Goal: Task Accomplishment & Management: Use online tool/utility

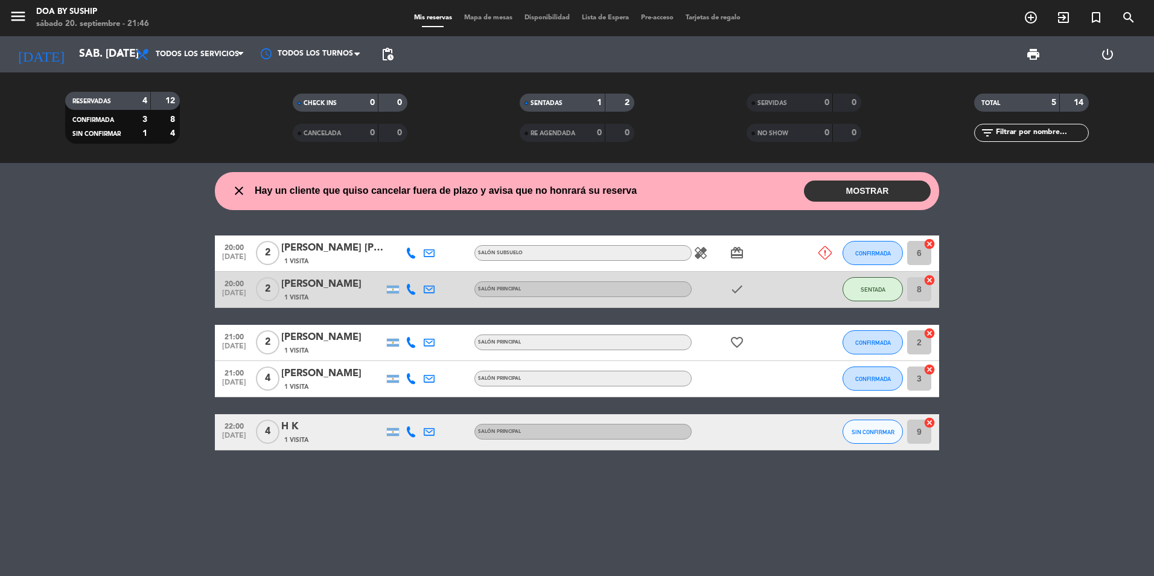
click at [299, 435] on span "1 Visita" at bounding box center [296, 440] width 24 height 10
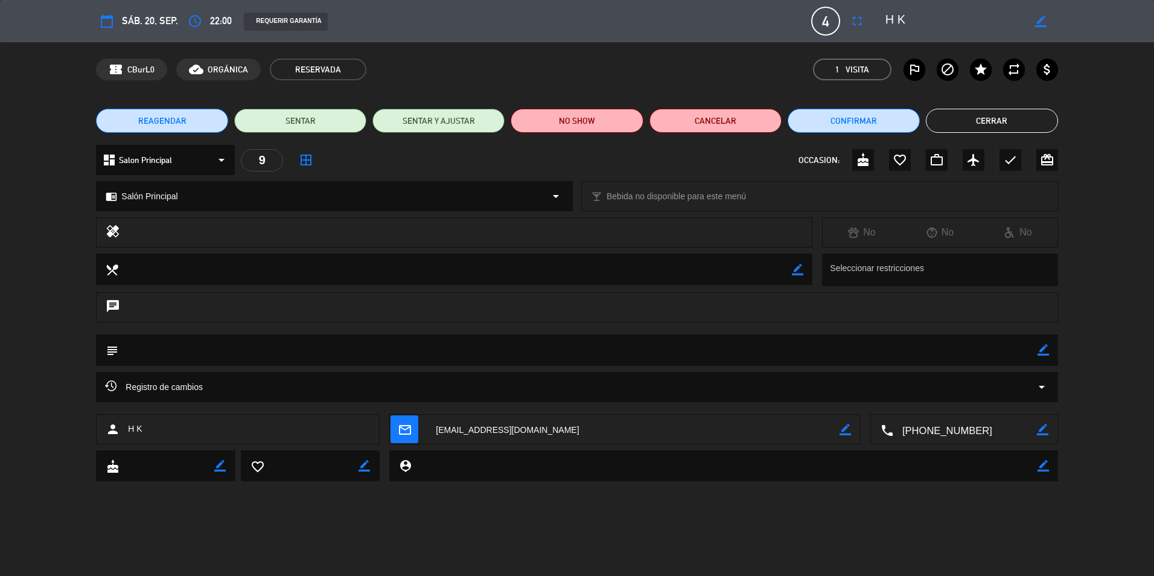
click at [955, 120] on button "Cerrar" at bounding box center [992, 121] width 132 height 24
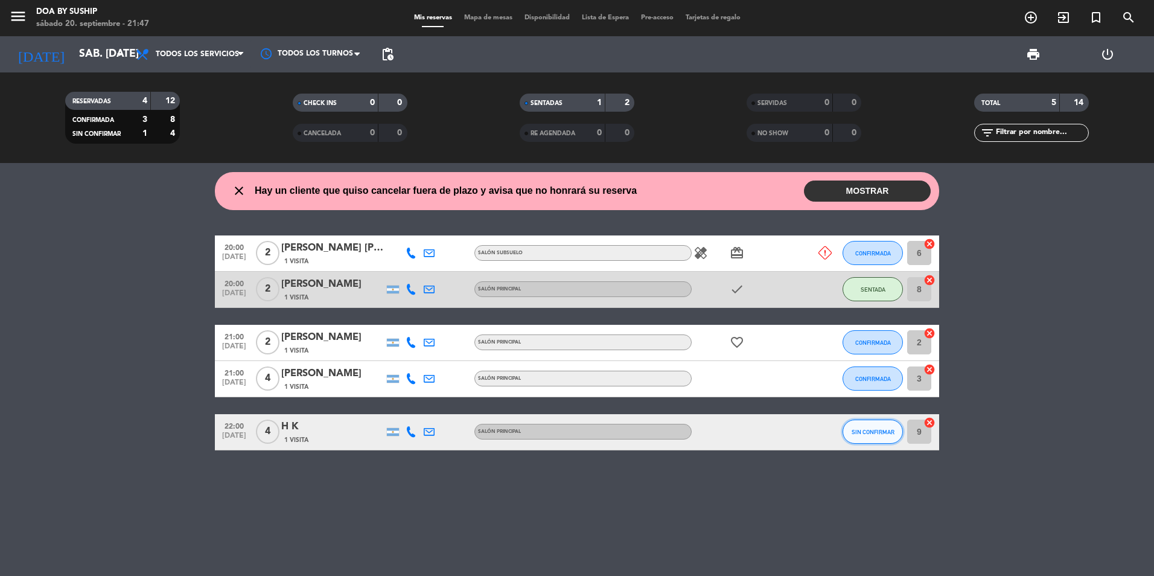
click at [879, 431] on span "SIN CONFIRMAR" at bounding box center [873, 432] width 43 height 7
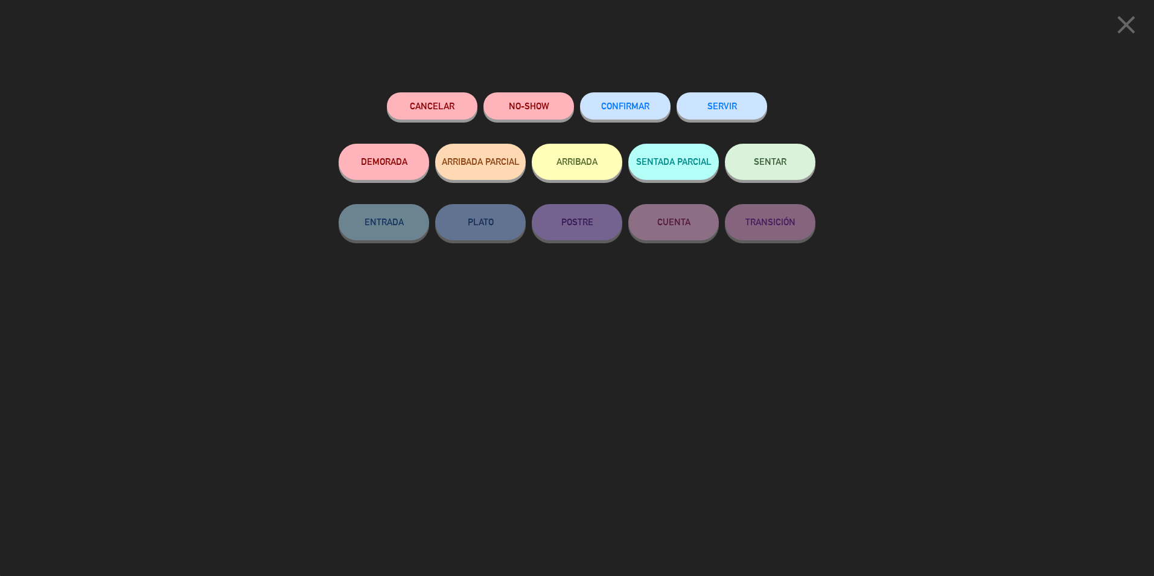
click at [610, 110] on span "CONFIRMAR" at bounding box center [625, 106] width 48 height 10
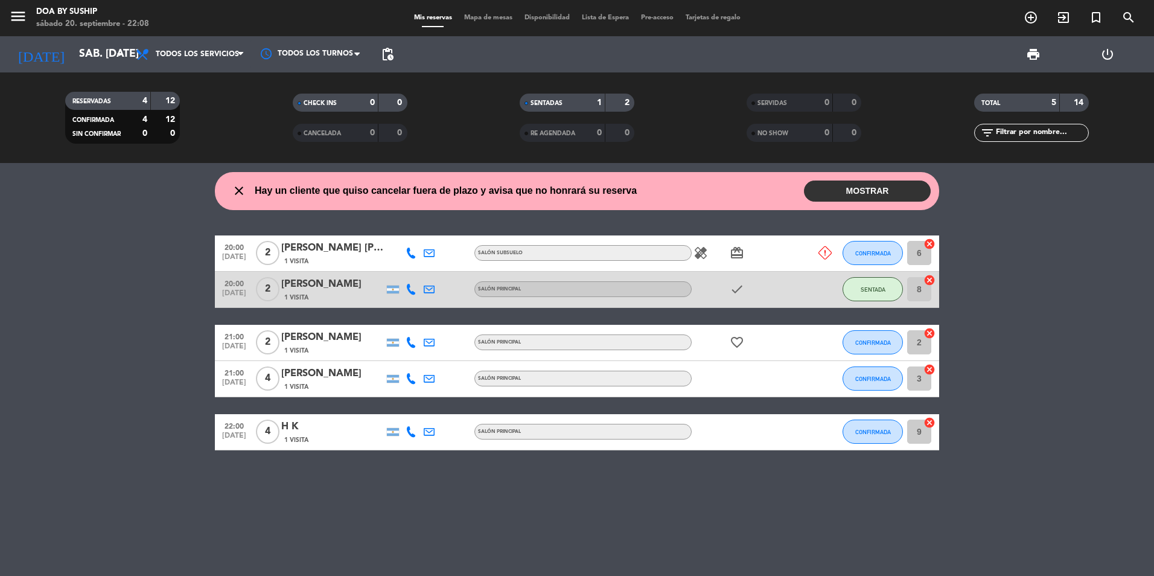
click at [869, 185] on button "MOSTRAR" at bounding box center [867, 191] width 127 height 21
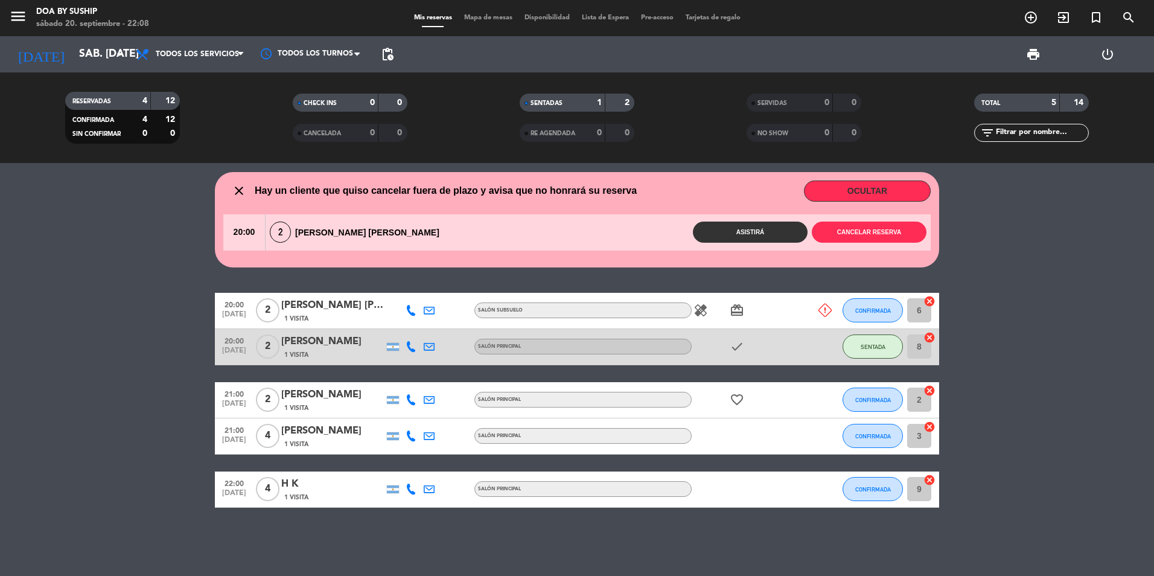
click at [857, 191] on button "OCULTAR" at bounding box center [867, 191] width 127 height 21
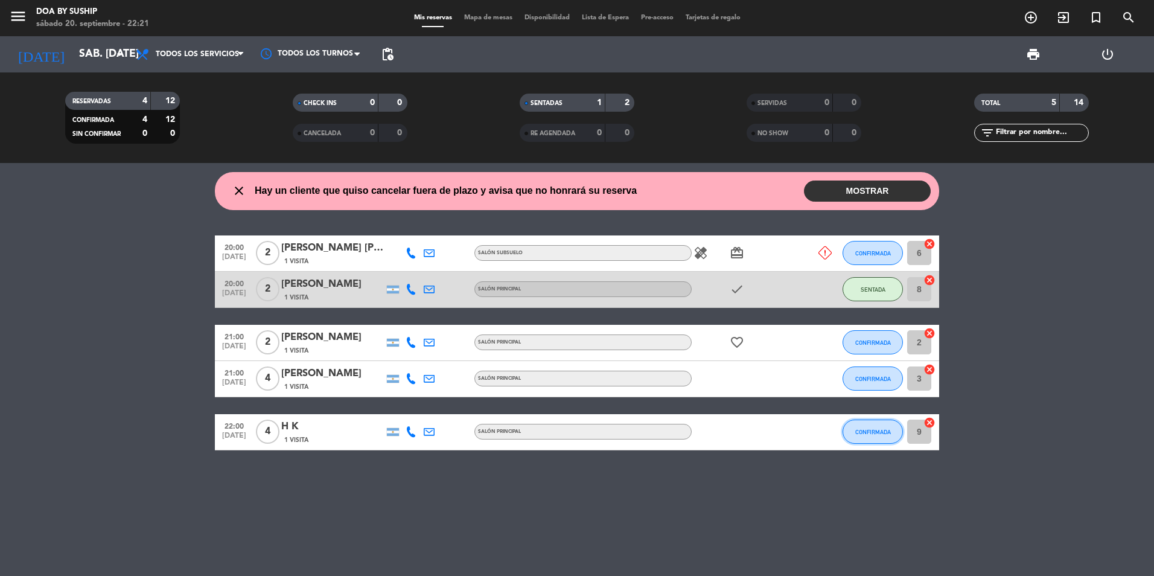
click at [879, 435] on span "CONFIRMADA" at bounding box center [874, 432] width 36 height 7
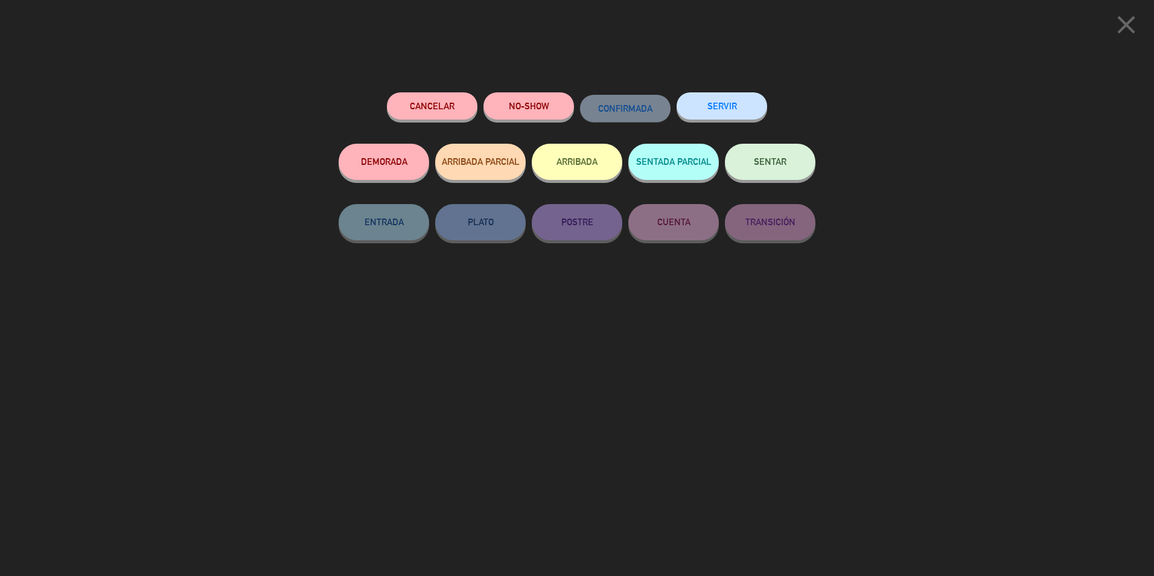
click at [412, 156] on button "DEMORADA" at bounding box center [384, 162] width 91 height 36
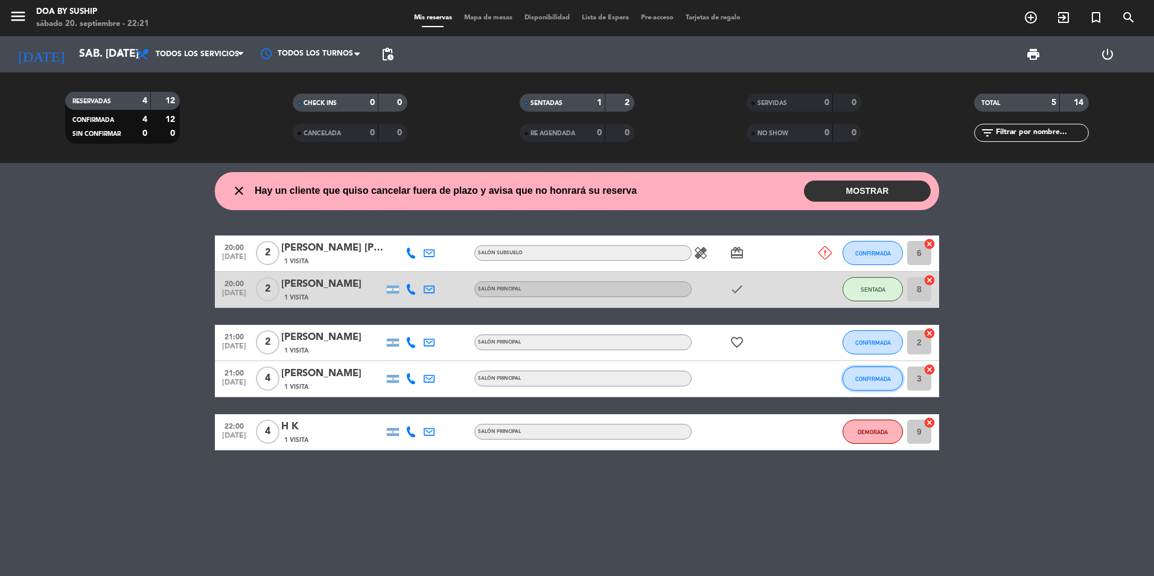
click at [878, 376] on span "CONFIRMADA" at bounding box center [874, 379] width 36 height 7
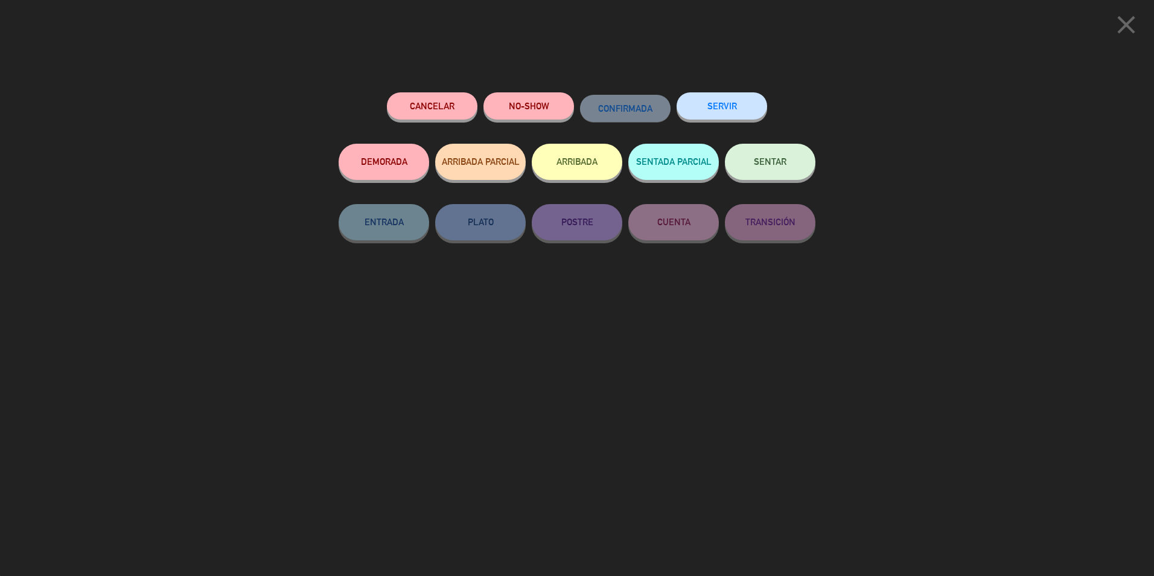
click at [536, 107] on button "NO-SHOW" at bounding box center [529, 105] width 91 height 27
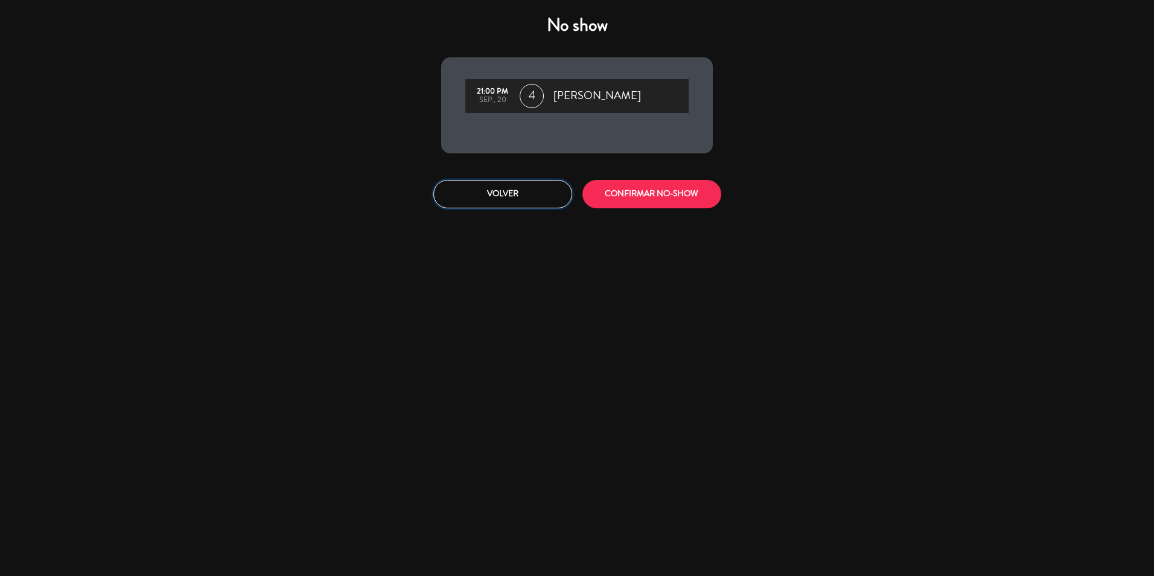
click at [528, 195] on button "Volver" at bounding box center [503, 194] width 139 height 28
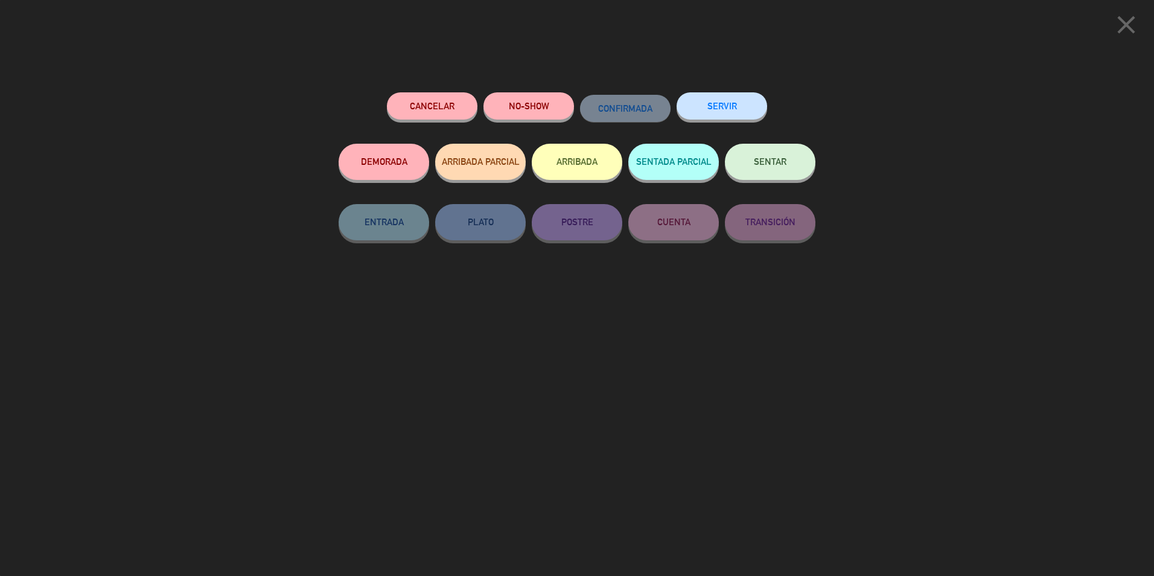
click at [522, 109] on button "NO-SHOW" at bounding box center [529, 105] width 91 height 27
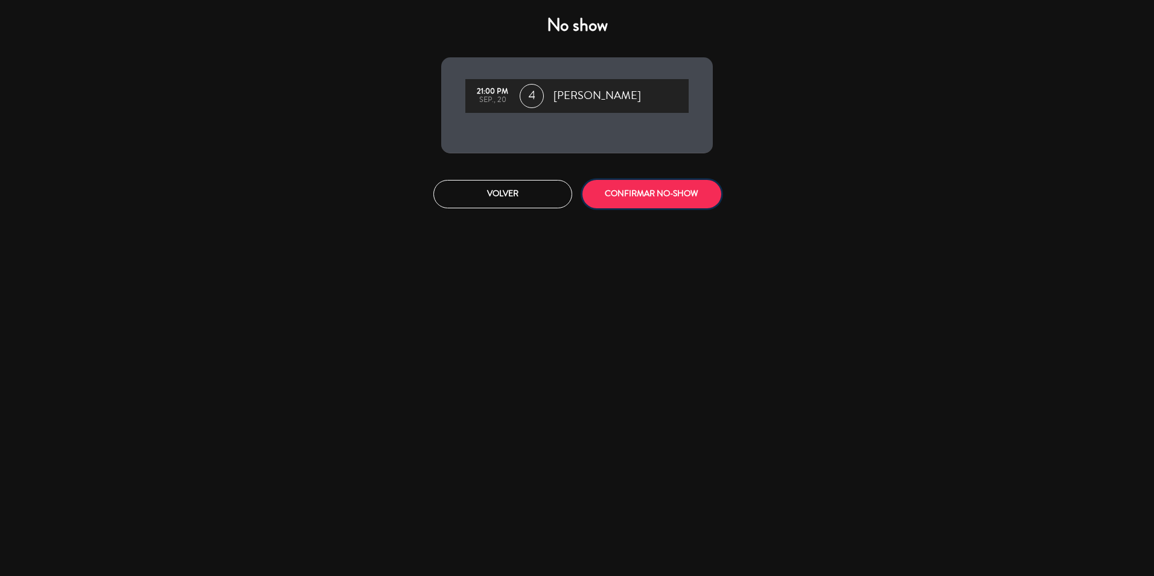
click at [689, 194] on button "CONFIRMAR NO-SHOW" at bounding box center [652, 194] width 139 height 28
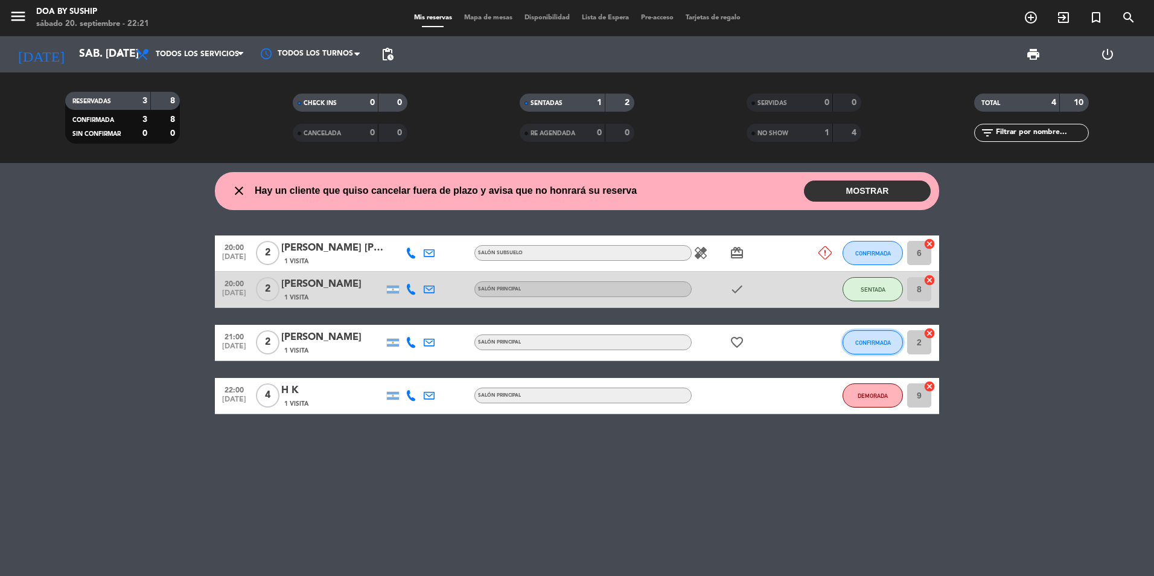
click at [864, 337] on button "CONFIRMADA" at bounding box center [873, 342] width 60 height 24
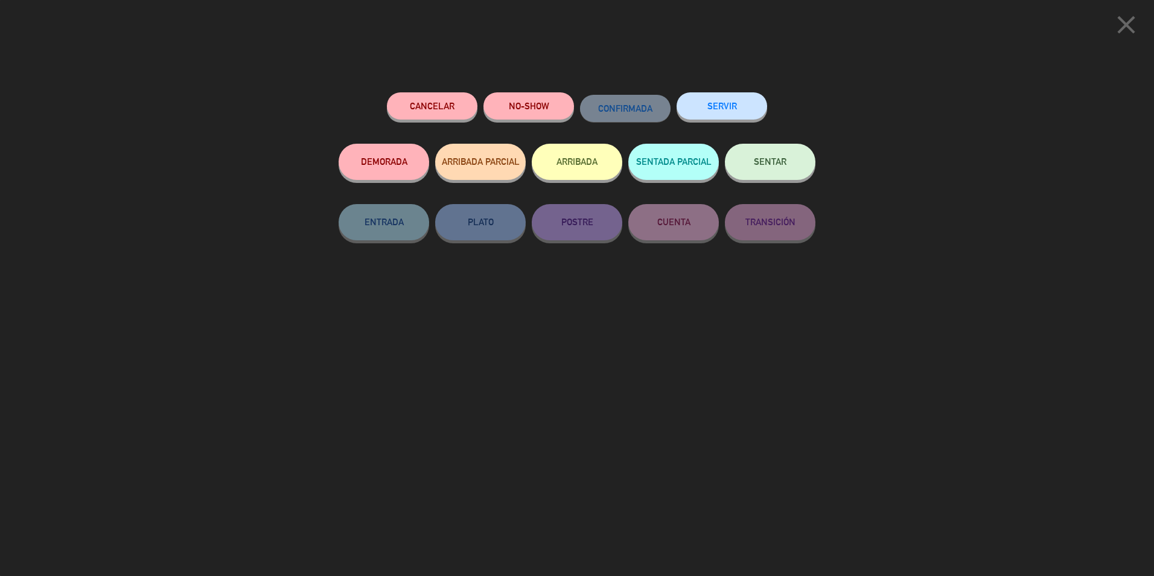
click at [526, 107] on button "NO-SHOW" at bounding box center [529, 105] width 91 height 27
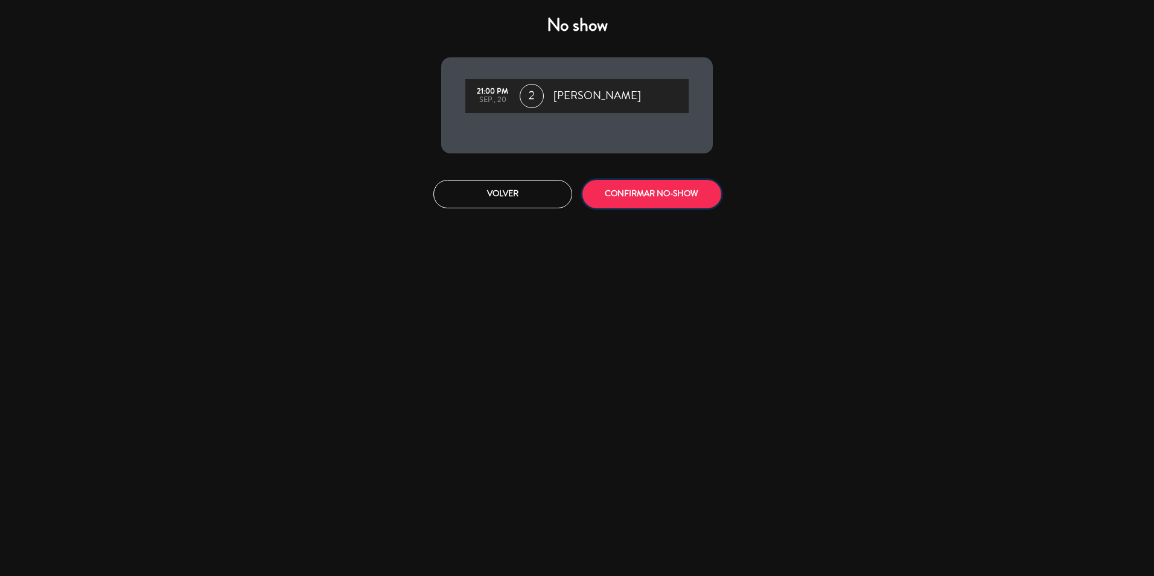
click at [630, 194] on button "CONFIRMAR NO-SHOW" at bounding box center [652, 194] width 139 height 28
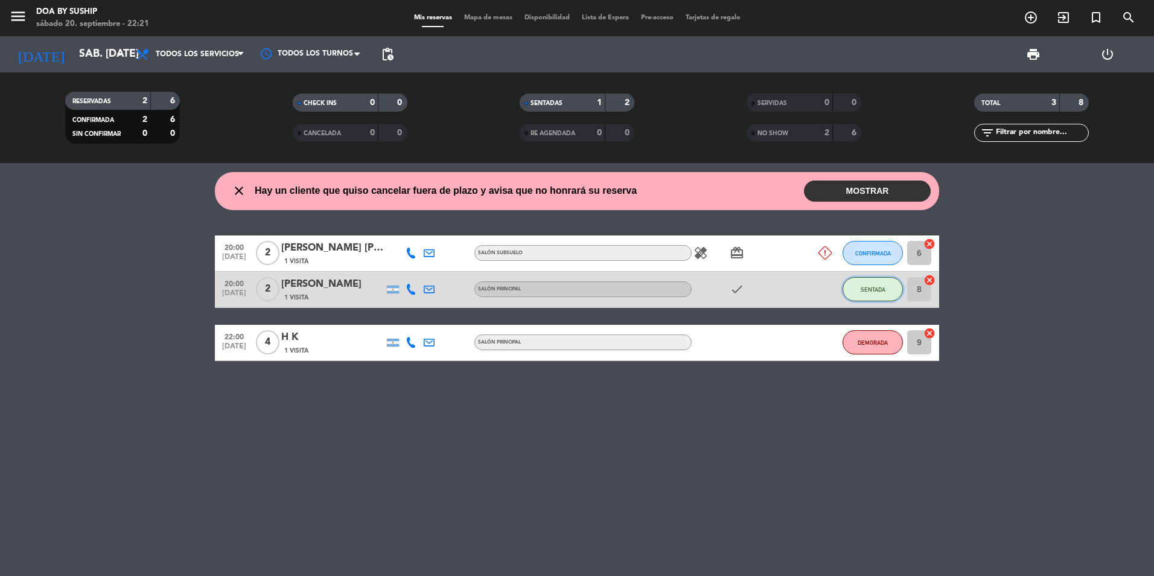
click at [864, 289] on span "SENTADA" at bounding box center [873, 289] width 25 height 7
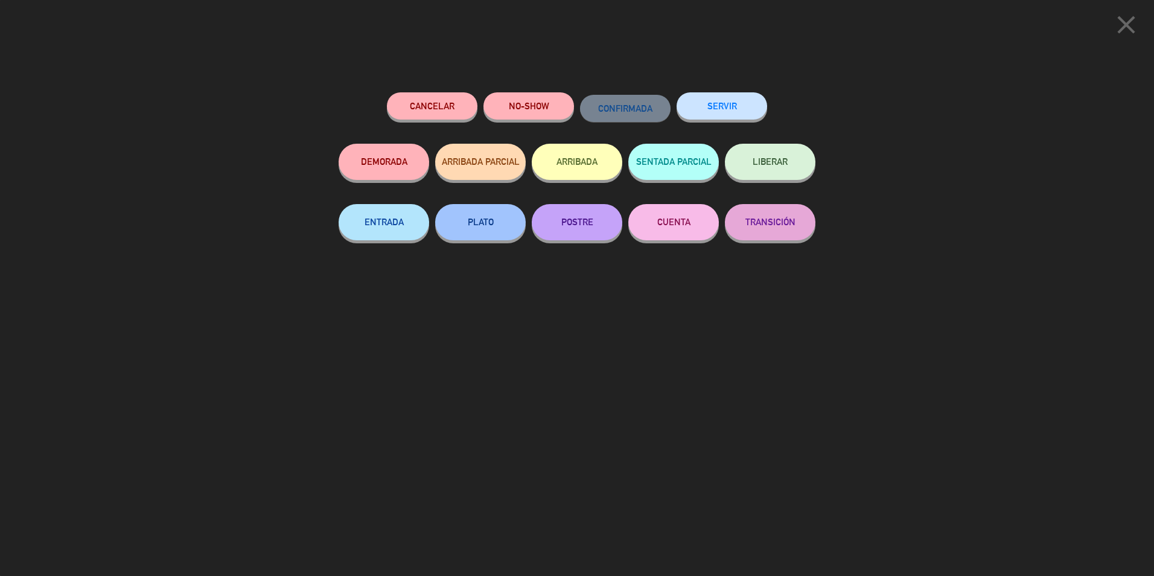
click at [760, 163] on span "LIBERAR" at bounding box center [770, 161] width 35 height 10
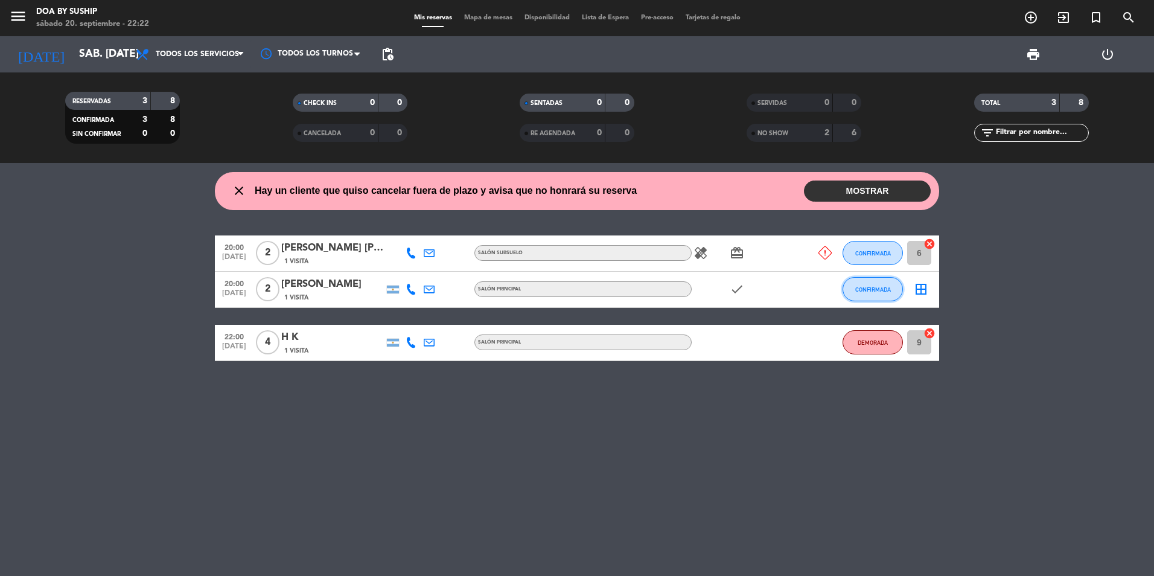
click at [867, 290] on span "CONFIRMADA" at bounding box center [874, 289] width 36 height 7
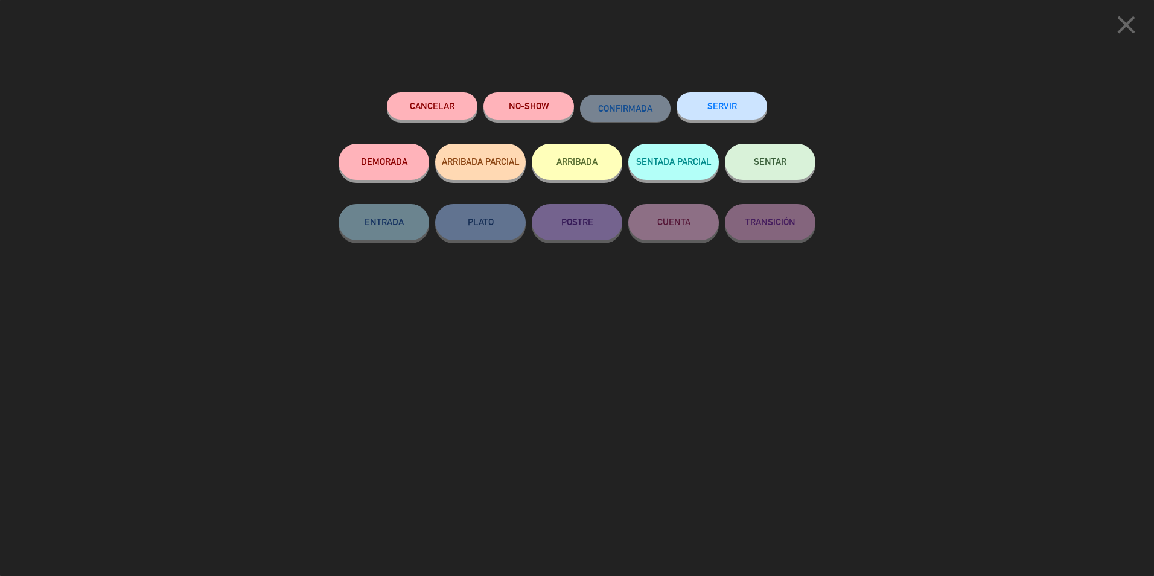
click at [770, 162] on span "SENTAR" at bounding box center [770, 161] width 33 height 10
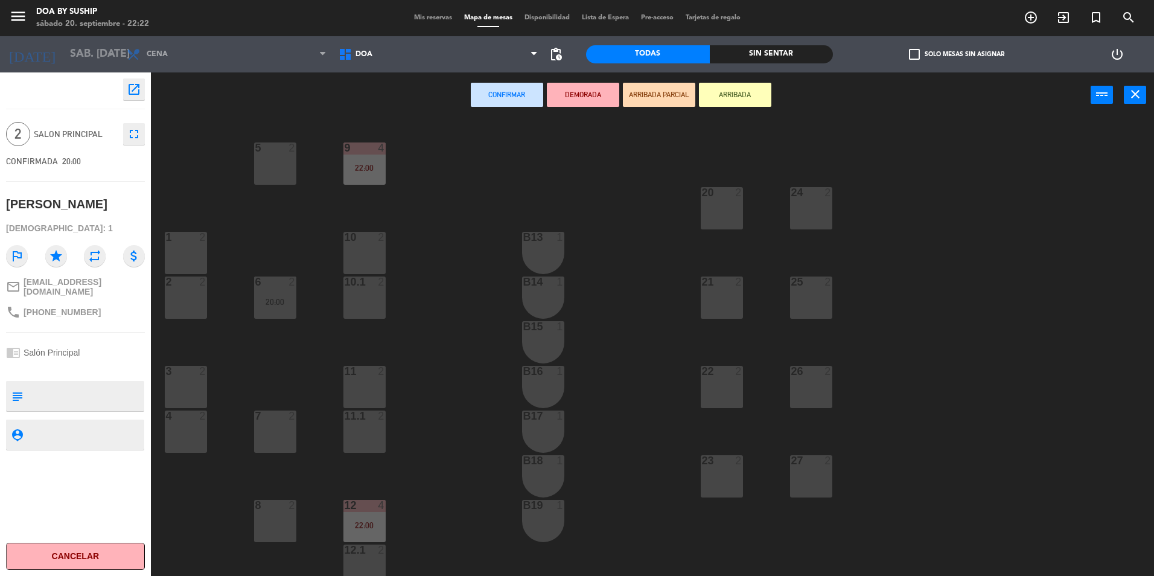
click at [253, 88] on div "Confirmar DEMORADA ARRIBADA PARCIAL ARRIBADA power_input close" at bounding box center [621, 95] width 940 height 46
drag, startPoint x: 582, startPoint y: 94, endPoint x: 589, endPoint y: 94, distance: 6.7
click at [583, 94] on button "DEMORADA" at bounding box center [583, 95] width 72 height 24
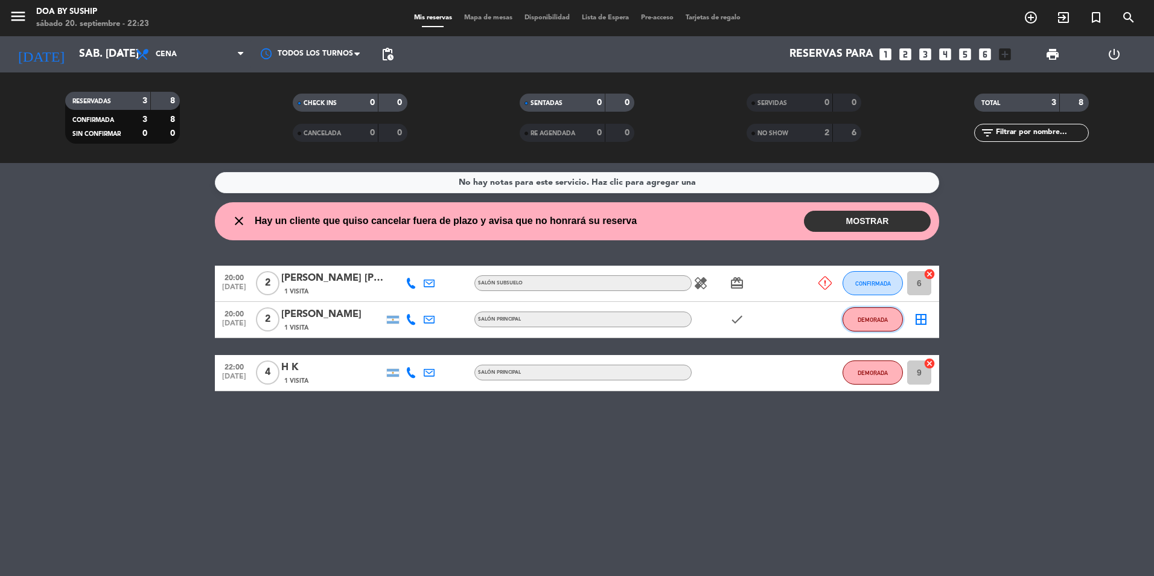
click at [892, 318] on button "DEMORADA" at bounding box center [873, 319] width 60 height 24
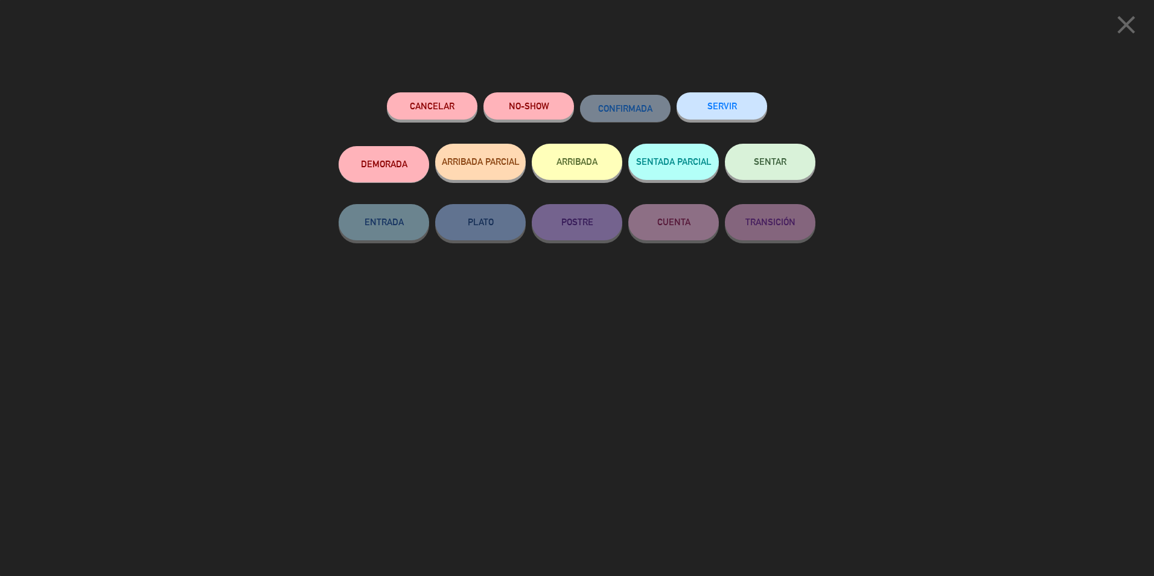
click at [773, 162] on span "SENTAR" at bounding box center [770, 161] width 33 height 10
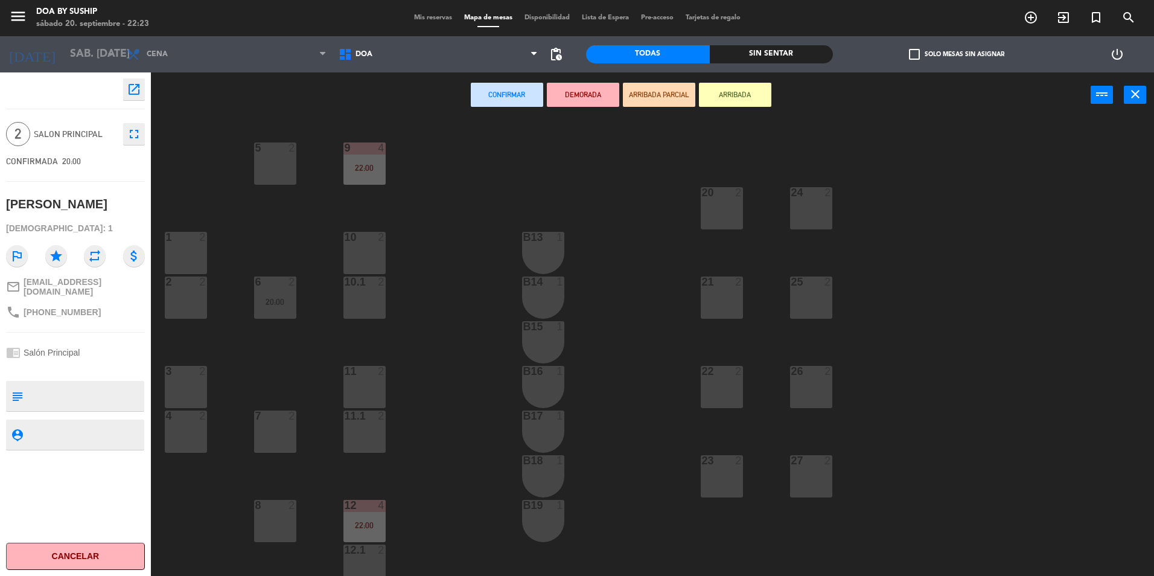
click at [741, 94] on button "ARRIBADA" at bounding box center [735, 95] width 72 height 24
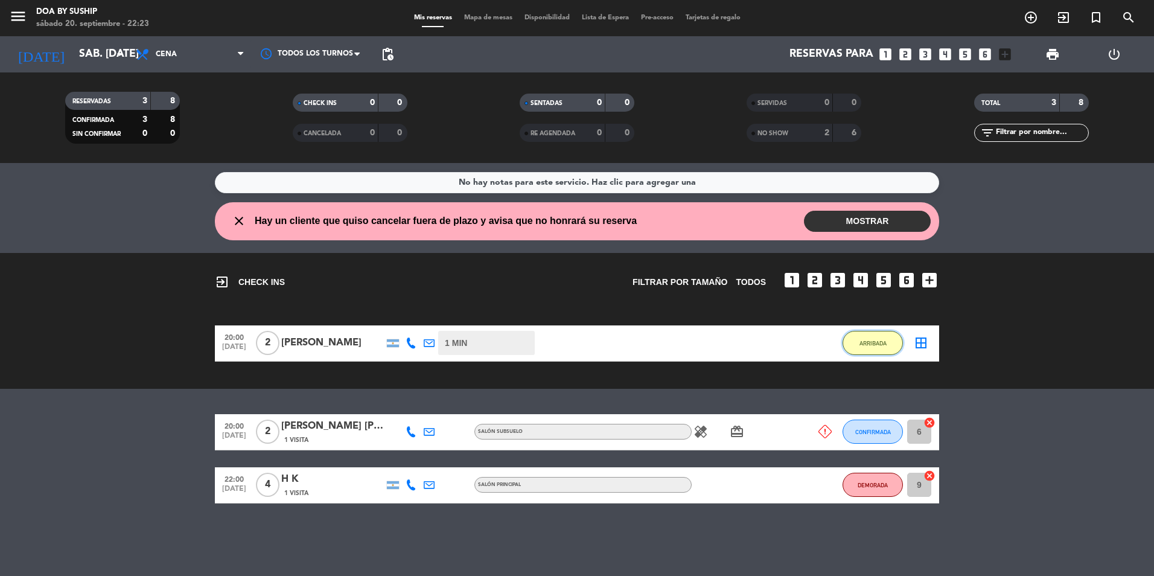
click at [886, 344] on span "ARRIBADA" at bounding box center [873, 343] width 27 height 7
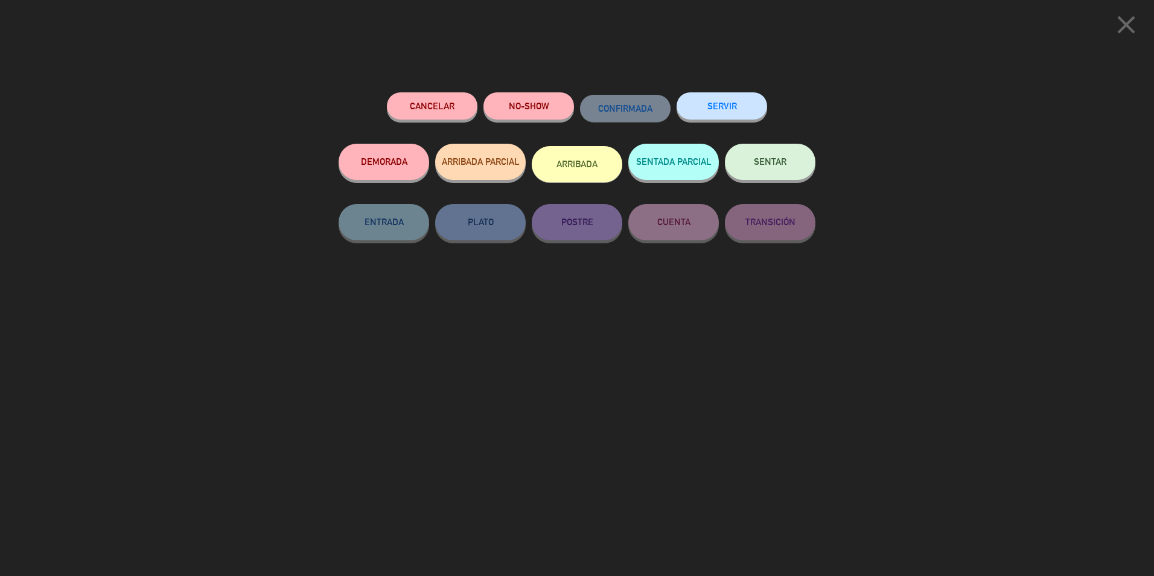
click at [731, 100] on button "SERVIR" at bounding box center [722, 105] width 91 height 27
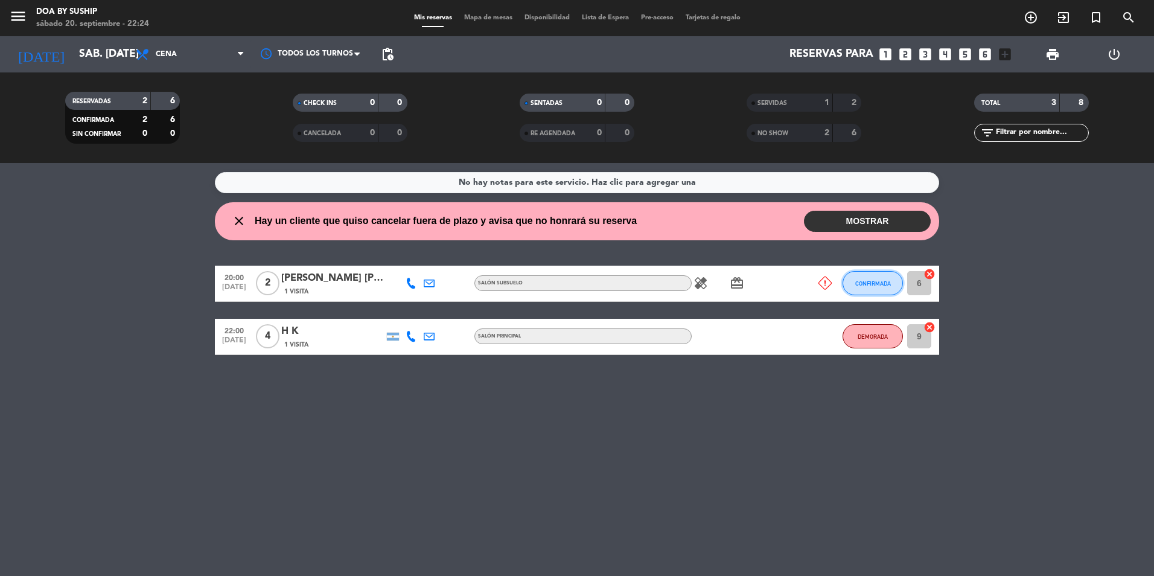
click at [891, 283] on button "CONFIRMADA" at bounding box center [873, 283] width 60 height 24
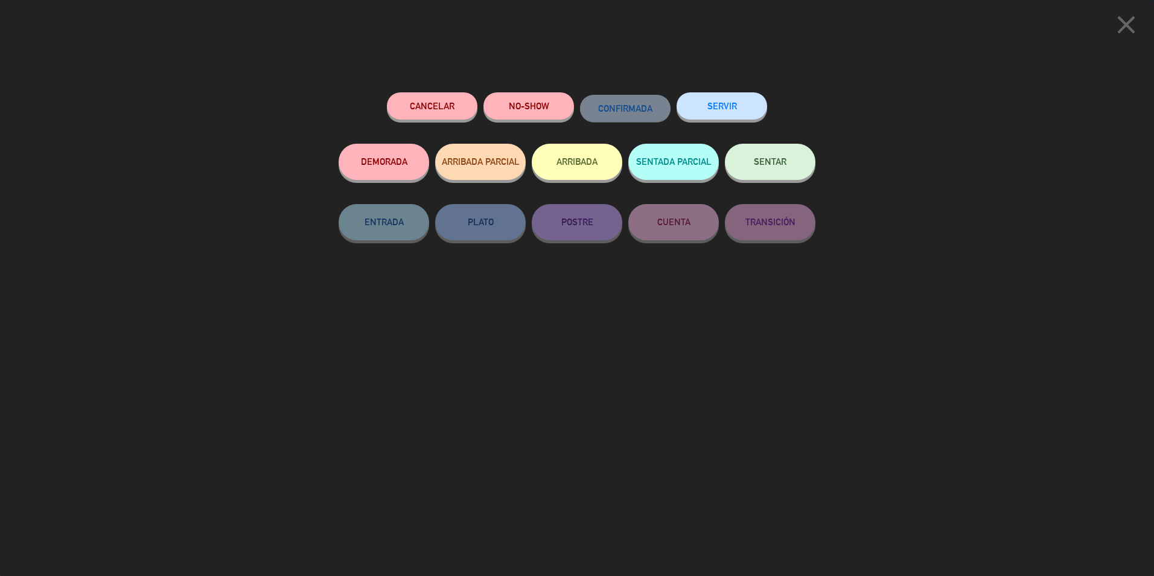
click at [539, 102] on button "NO-SHOW" at bounding box center [529, 105] width 91 height 27
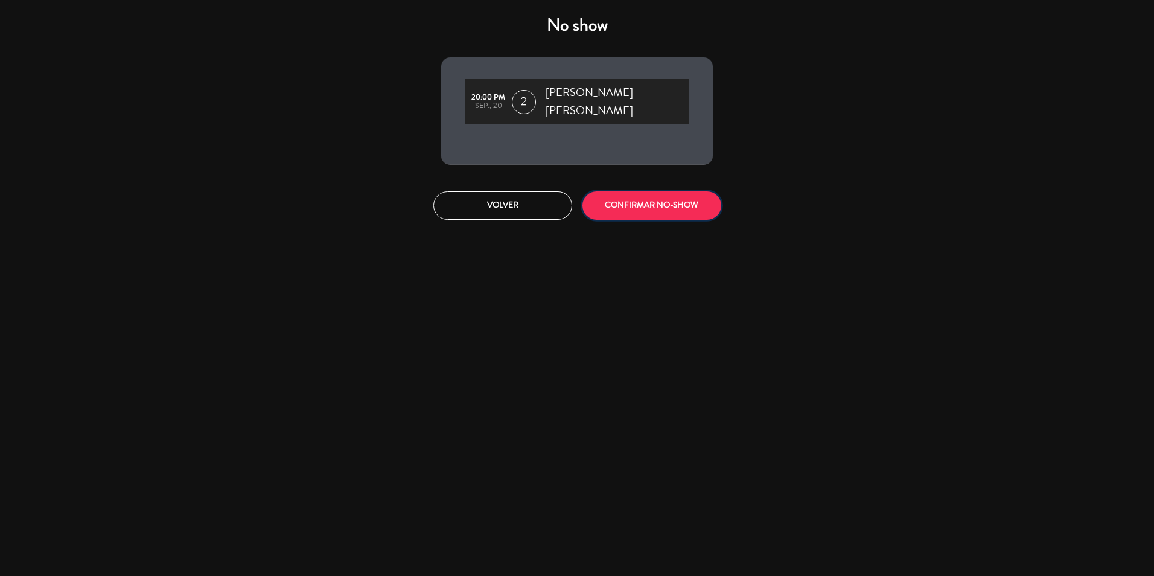
click at [669, 194] on button "CONFIRMAR NO-SHOW" at bounding box center [652, 205] width 139 height 28
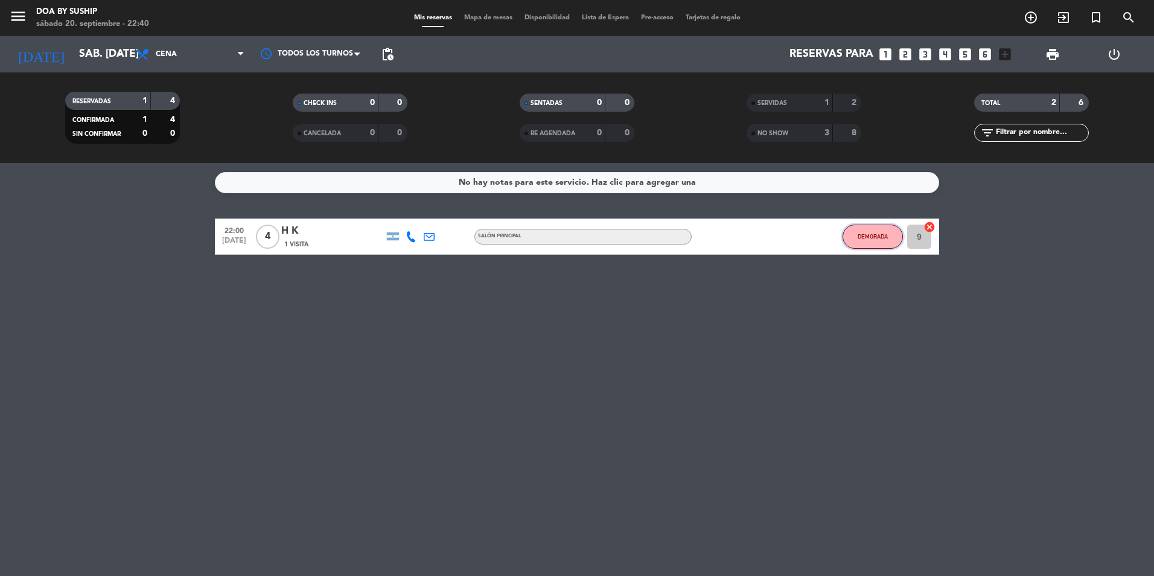
click at [877, 241] on button "DEMORADA" at bounding box center [873, 237] width 60 height 24
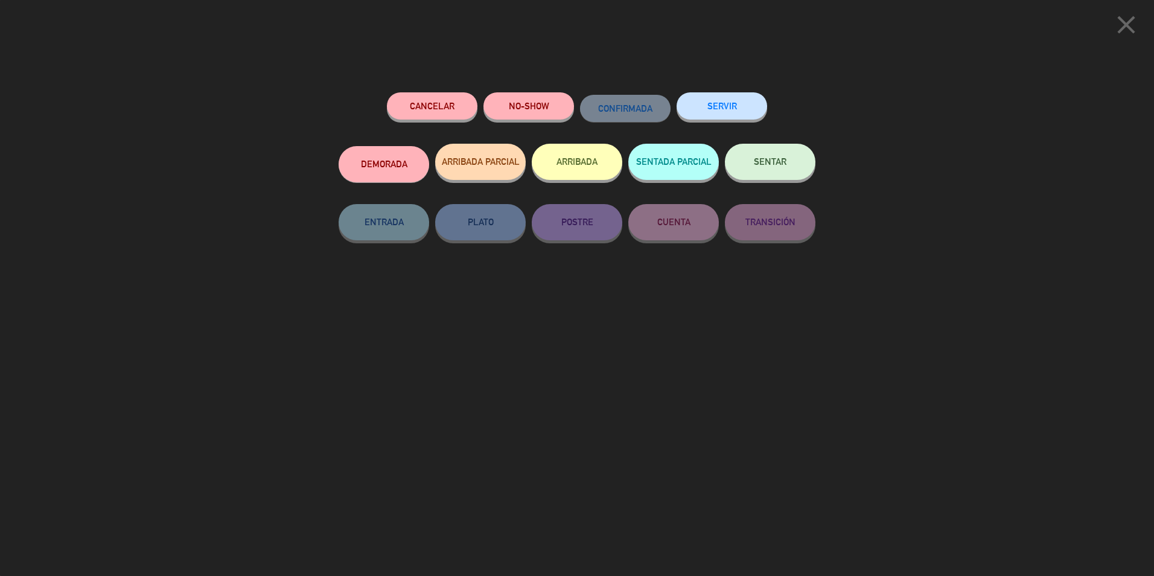
click at [520, 112] on button "NO-SHOW" at bounding box center [529, 105] width 91 height 27
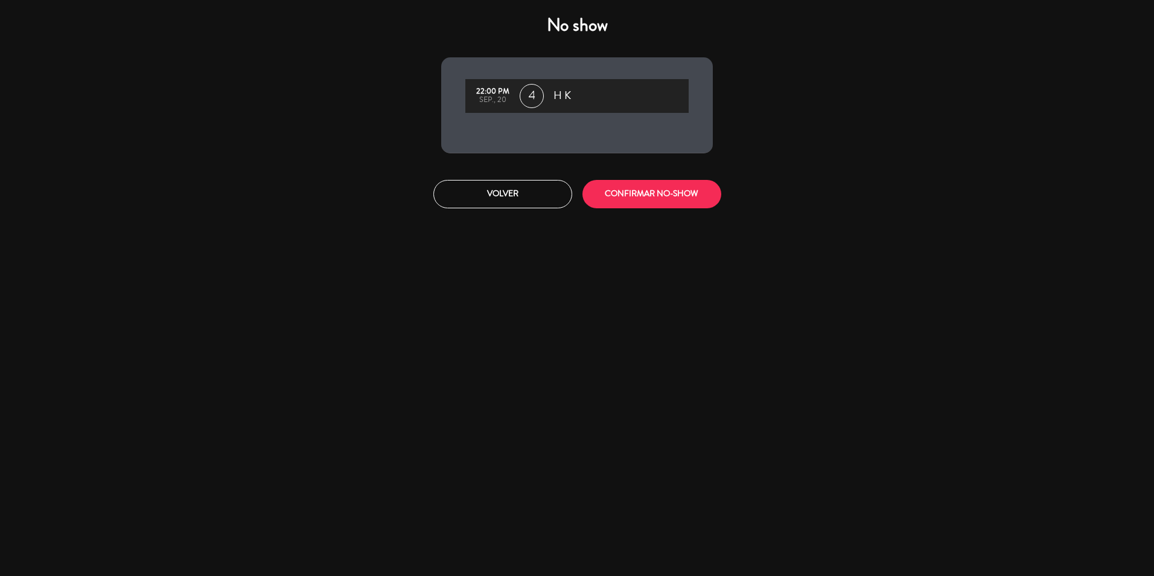
drag, startPoint x: 598, startPoint y: 179, endPoint x: 621, endPoint y: 190, distance: 25.1
click at [603, 179] on div "Volver CONFIRMAR NO-SHOW" at bounding box center [577, 193] width 290 height 45
click at [623, 193] on button "CONFIRMAR NO-SHOW" at bounding box center [652, 194] width 139 height 28
